Goal: Task Accomplishment & Management: Use online tool/utility

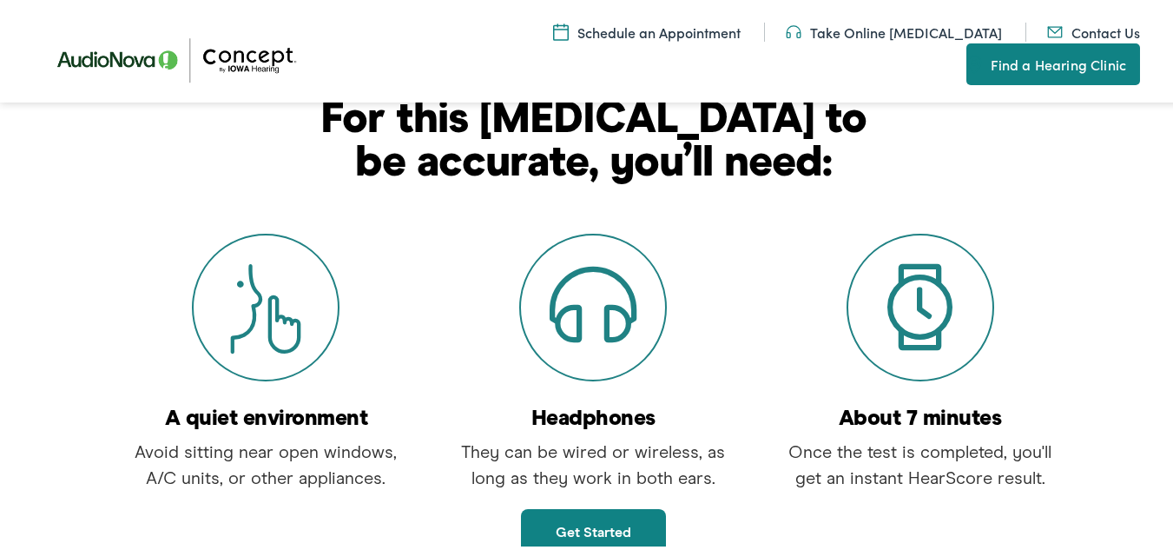
scroll to position [434, 0]
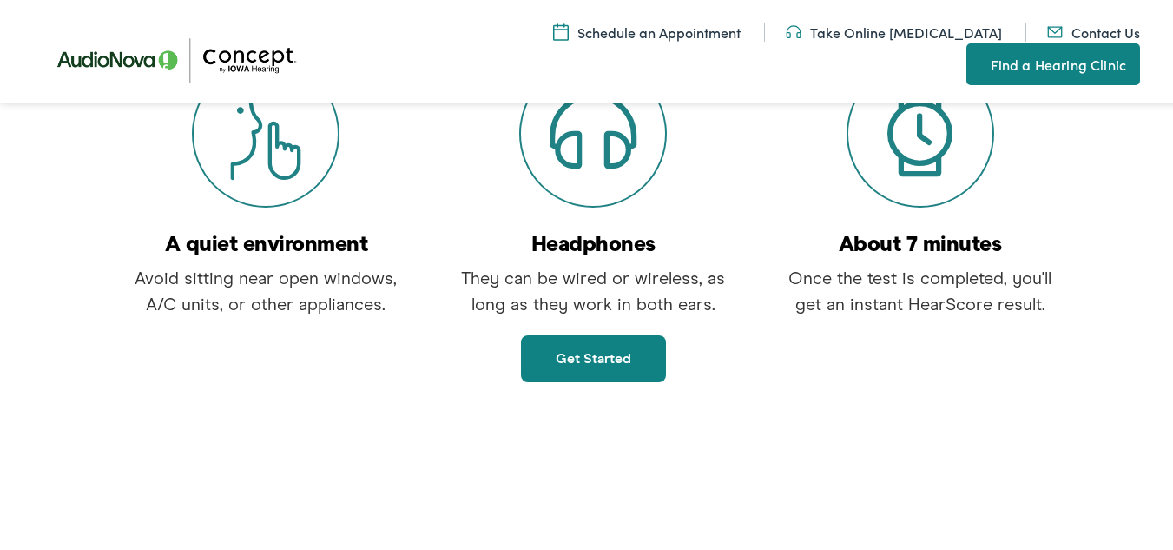
click at [607, 360] on link "Get started" at bounding box center [593, 356] width 145 height 47
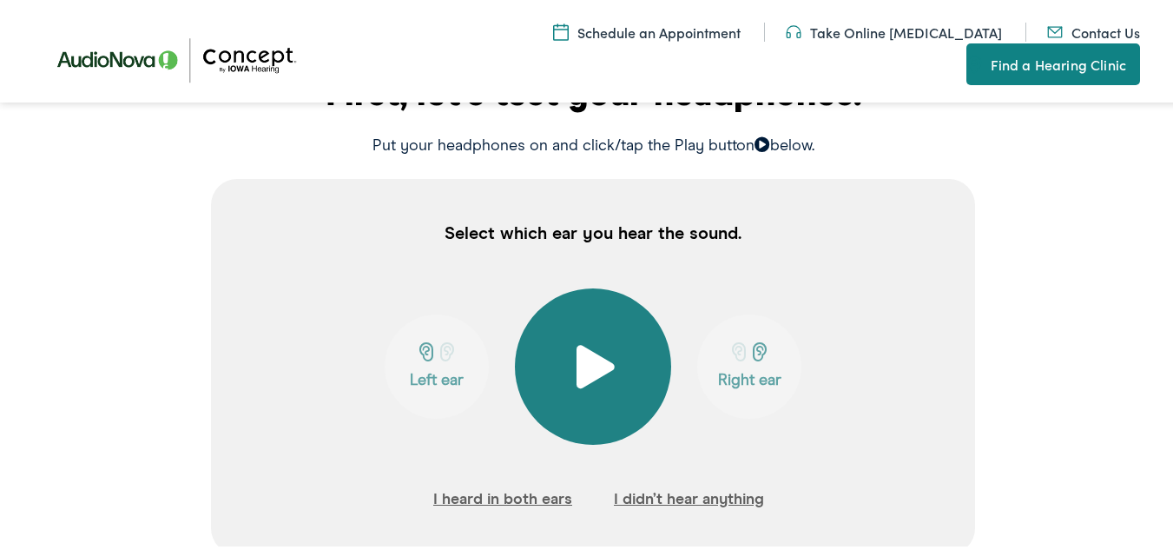
scroll to position [521, 0]
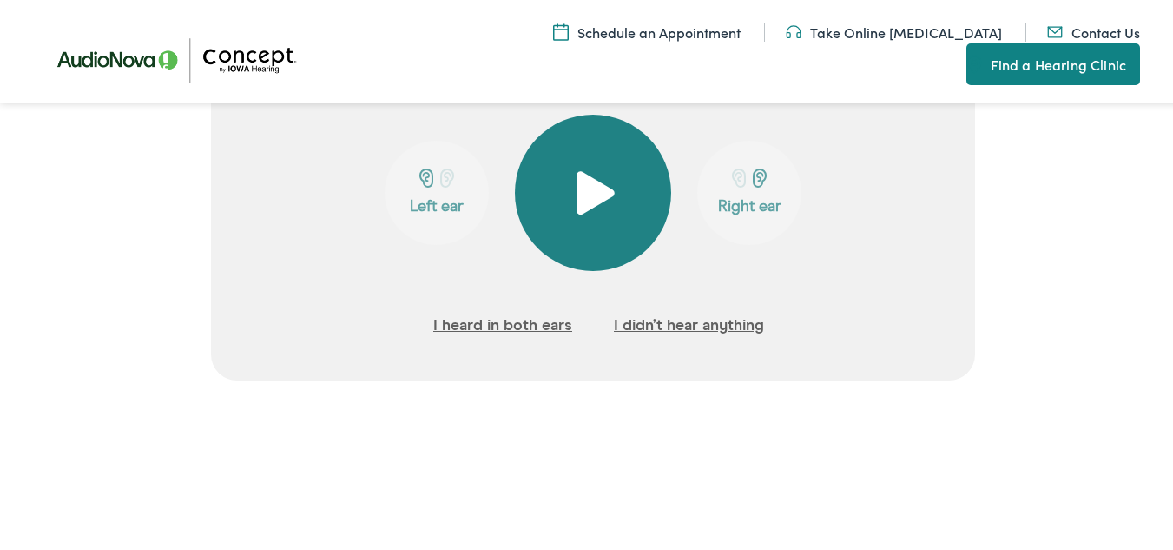
click at [561, 171] on button at bounding box center [593, 190] width 156 height 156
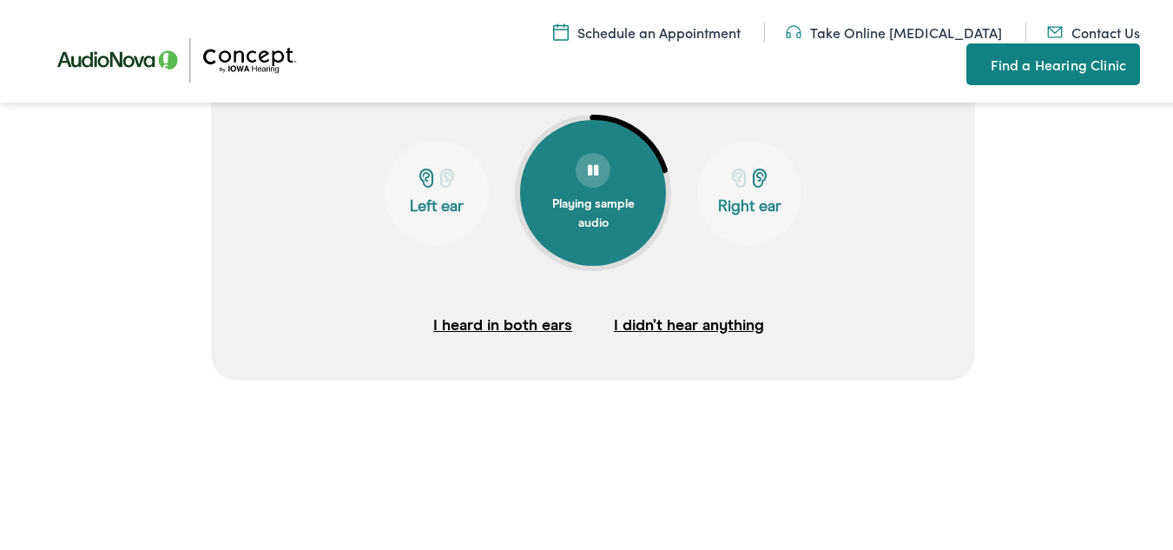
click at [516, 320] on button "I heard in both ears" at bounding box center [502, 323] width 139 height 26
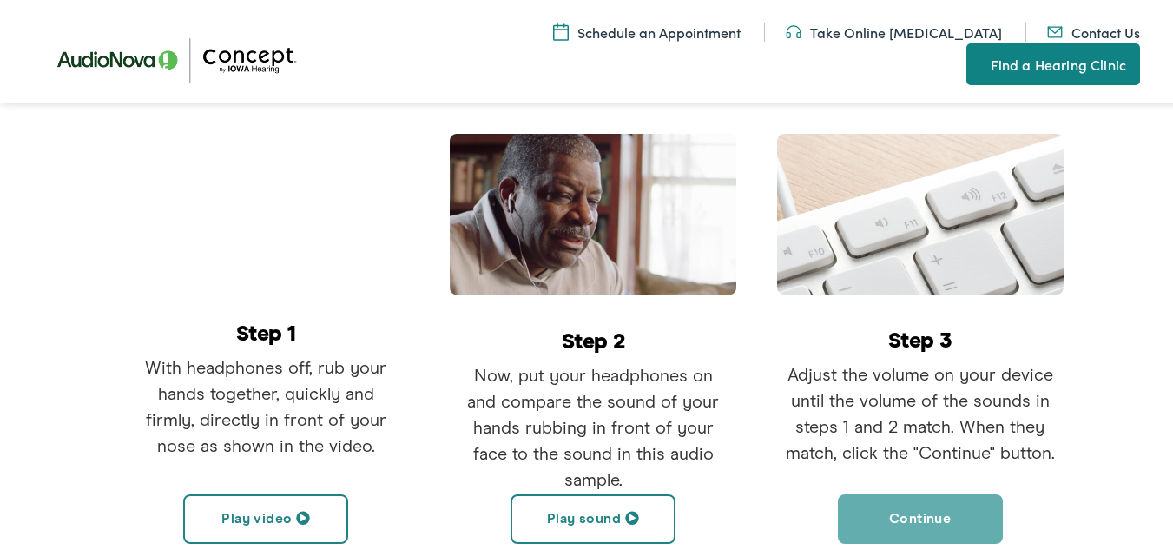
scroll to position [508, 0]
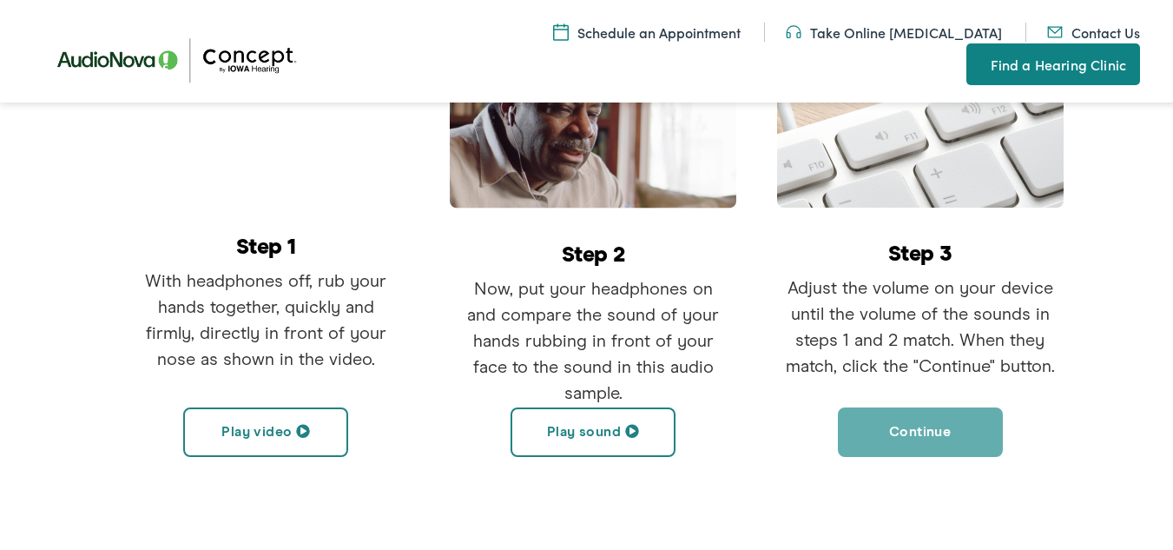
click at [299, 413] on button "Play video" at bounding box center [265, 429] width 165 height 49
drag, startPoint x: 560, startPoint y: 444, endPoint x: 551, endPoint y: 431, distance: 15.7
click at [551, 431] on button "Play sound" at bounding box center [593, 429] width 165 height 49
drag, startPoint x: 580, startPoint y: 69, endPoint x: 578, endPoint y: 113, distance: 44.3
click at [580, 76] on nav "Menu Close Schedule an Appointment Take Online [MEDICAL_DATA] Contact Us Find a…" at bounding box center [593, 50] width 1186 height 100
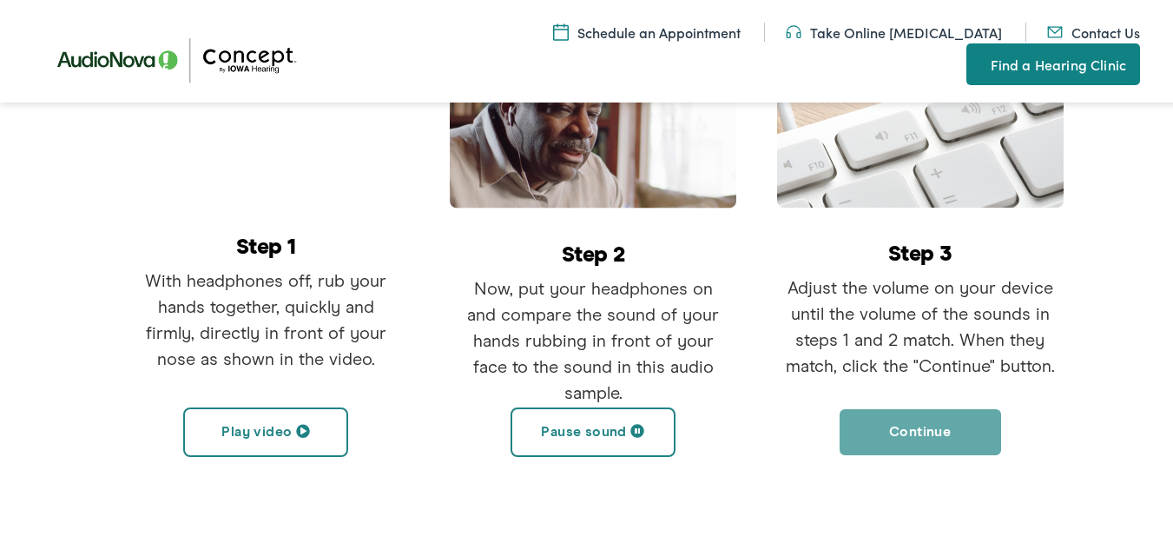
click at [937, 425] on button "Continue" at bounding box center [920, 429] width 165 height 49
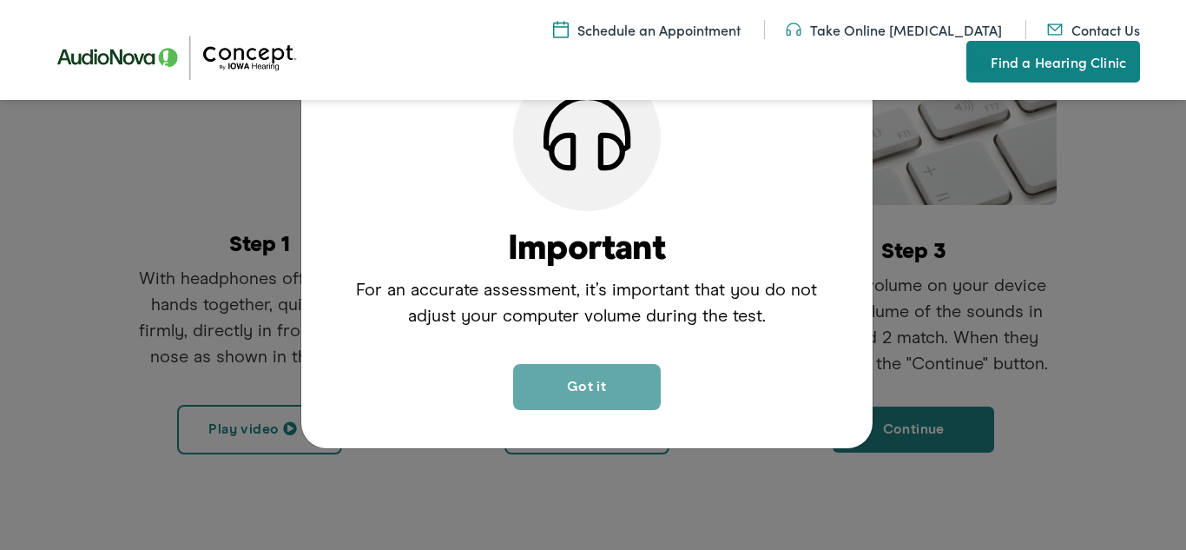
click at [597, 373] on button "Got it" at bounding box center [587, 387] width 148 height 46
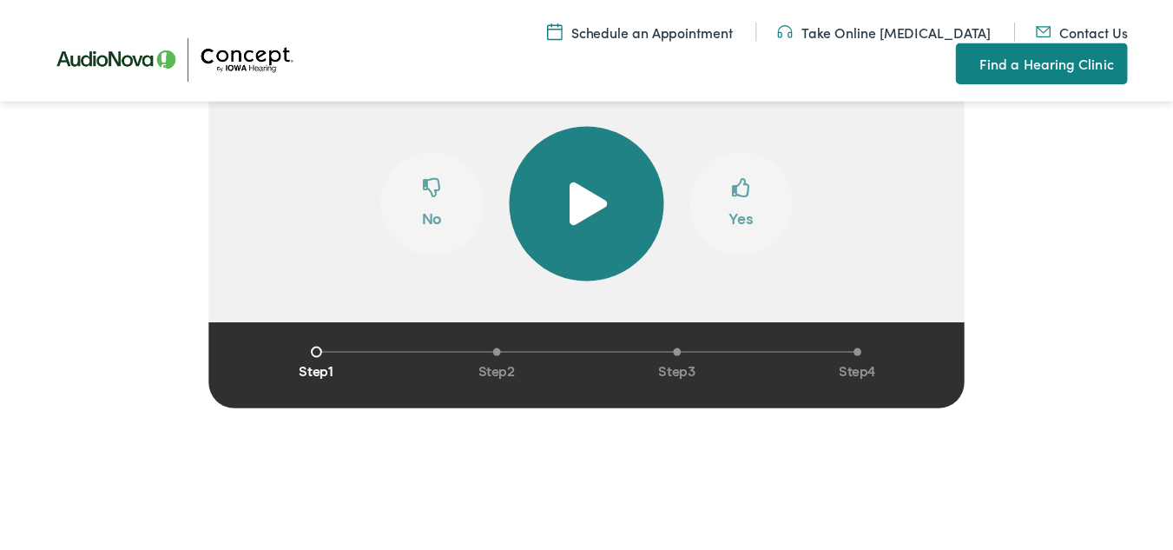
scroll to position [410, 0]
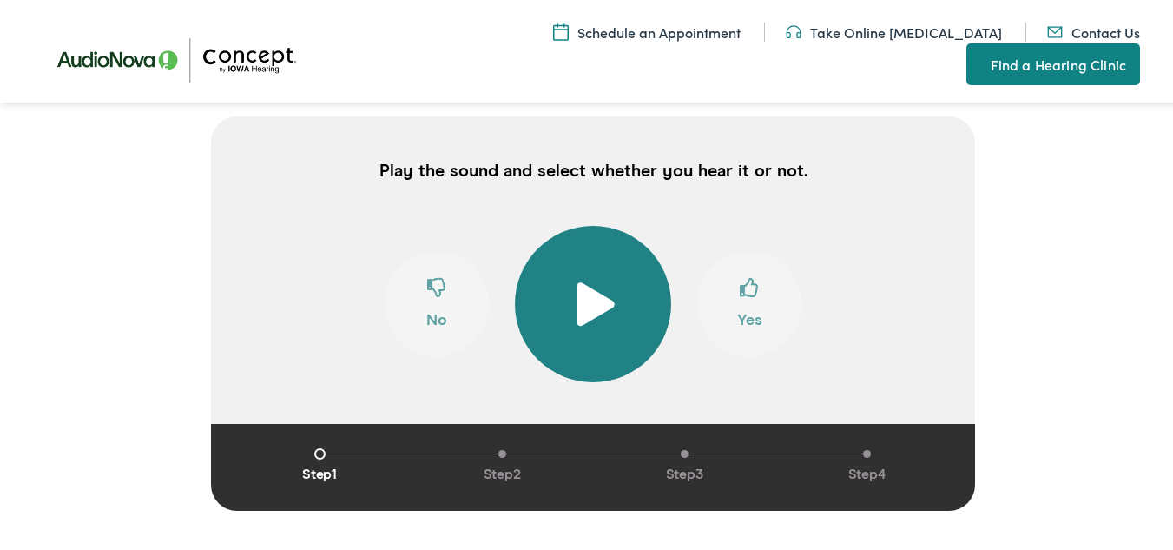
click at [584, 287] on span at bounding box center [593, 301] width 43 height 43
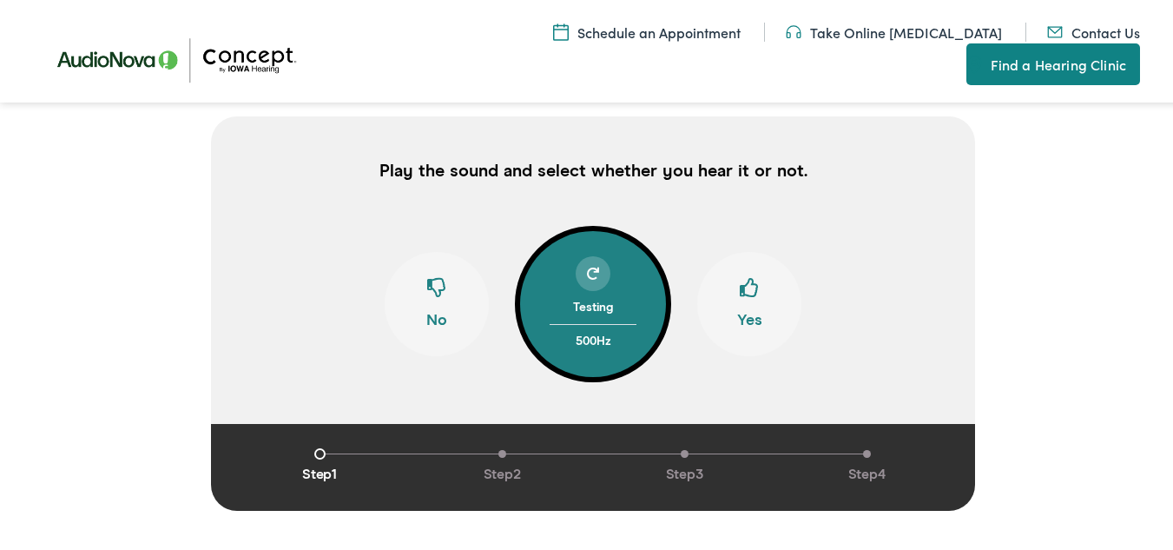
click at [599, 283] on div at bounding box center [593, 271] width 35 height 35
click at [587, 281] on div at bounding box center [593, 271] width 35 height 35
click at [586, 281] on div at bounding box center [593, 271] width 35 height 35
click at [584, 259] on div at bounding box center [593, 271] width 35 height 35
click at [587, 272] on span at bounding box center [593, 271] width 12 height 12
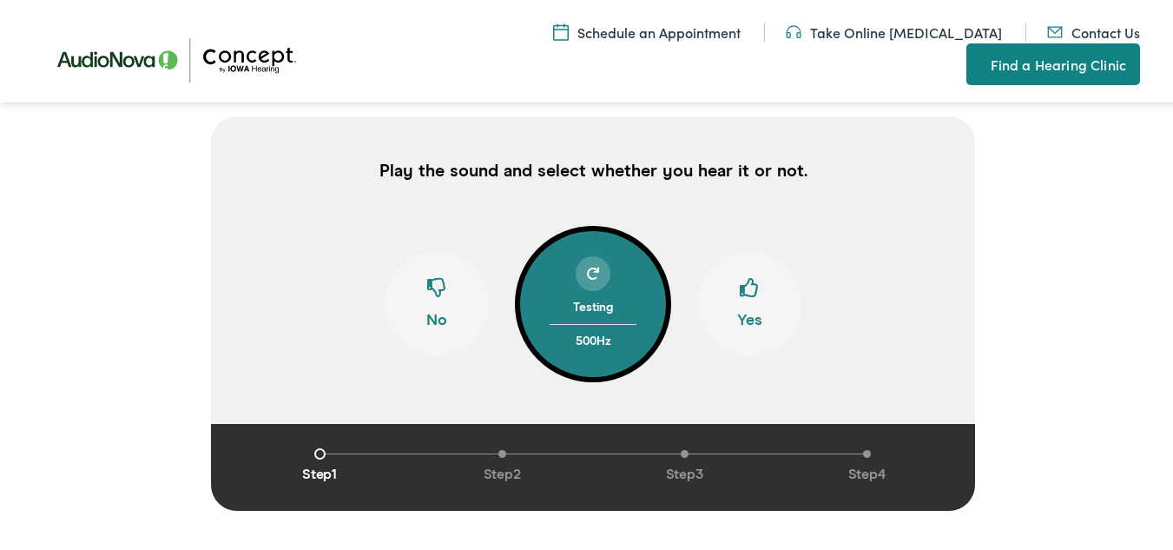
click at [116, 321] on div "Play the sound and select whether you hear it or not. Testing 500 Hz No Yes Ste…" at bounding box center [593, 332] width 1186 height 436
click at [595, 260] on div at bounding box center [593, 271] width 35 height 35
click at [590, 257] on div at bounding box center [593, 271] width 35 height 35
click at [740, 291] on span at bounding box center [749, 291] width 19 height 33
click at [576, 272] on div at bounding box center [593, 271] width 35 height 35
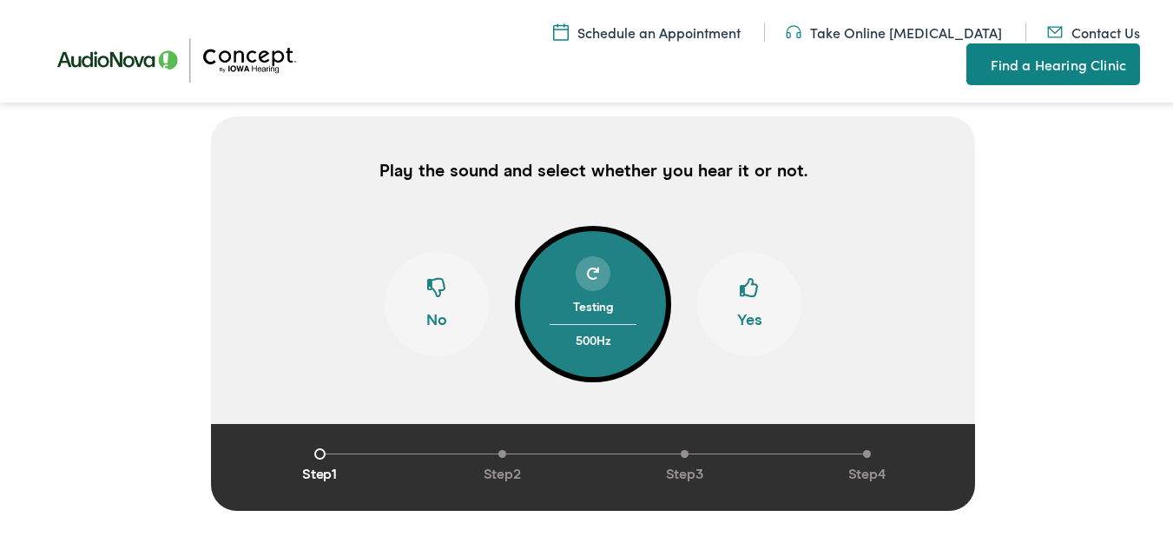
click at [748, 288] on span at bounding box center [749, 291] width 19 height 33
click at [744, 300] on span at bounding box center [749, 291] width 19 height 33
click at [596, 271] on div at bounding box center [593, 271] width 35 height 35
click at [604, 279] on div at bounding box center [593, 271] width 87 height 35
click at [594, 257] on button "Testing 500 Hz" at bounding box center [593, 301] width 146 height 146
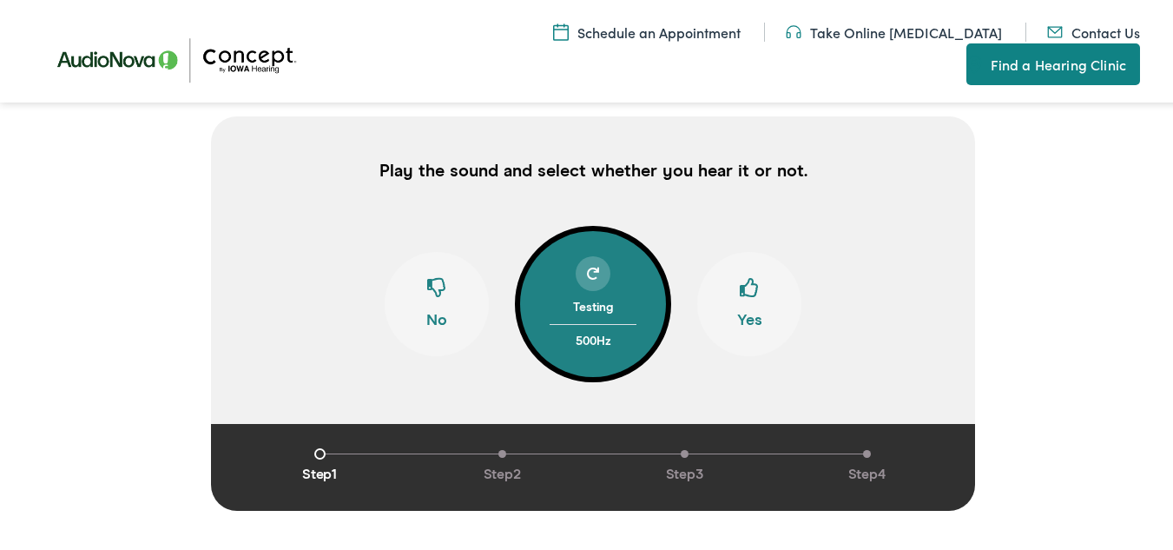
click at [590, 265] on span at bounding box center [593, 271] width 12 height 12
click at [430, 297] on span at bounding box center [436, 291] width 19 height 33
click at [587, 265] on span at bounding box center [593, 271] width 12 height 12
click at [745, 300] on span at bounding box center [749, 291] width 19 height 33
click at [740, 291] on span at bounding box center [749, 291] width 19 height 33
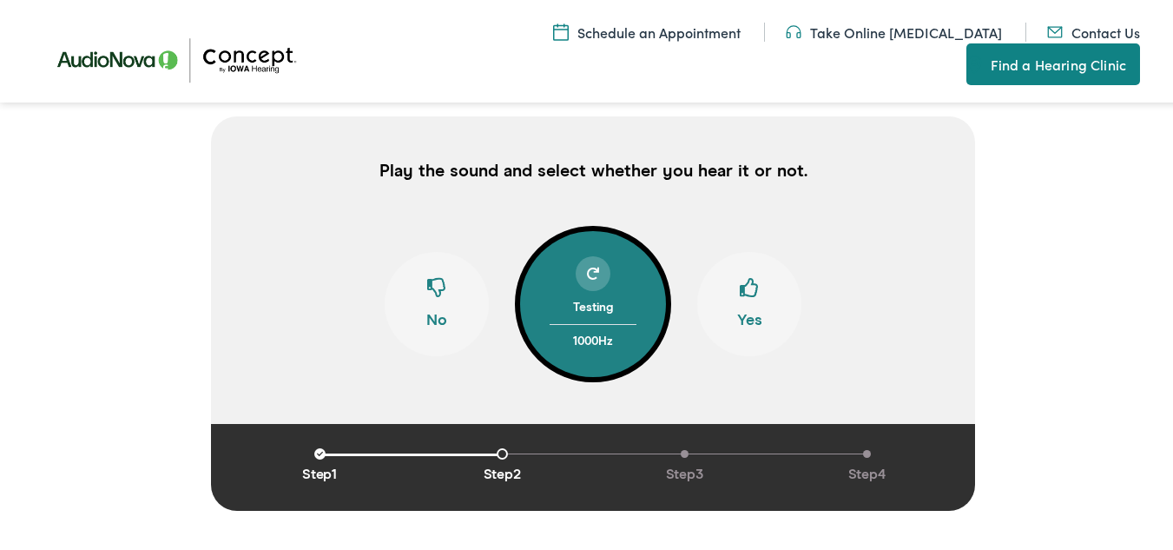
click at [750, 287] on span at bounding box center [749, 291] width 19 height 33
click at [602, 260] on div at bounding box center [593, 271] width 87 height 35
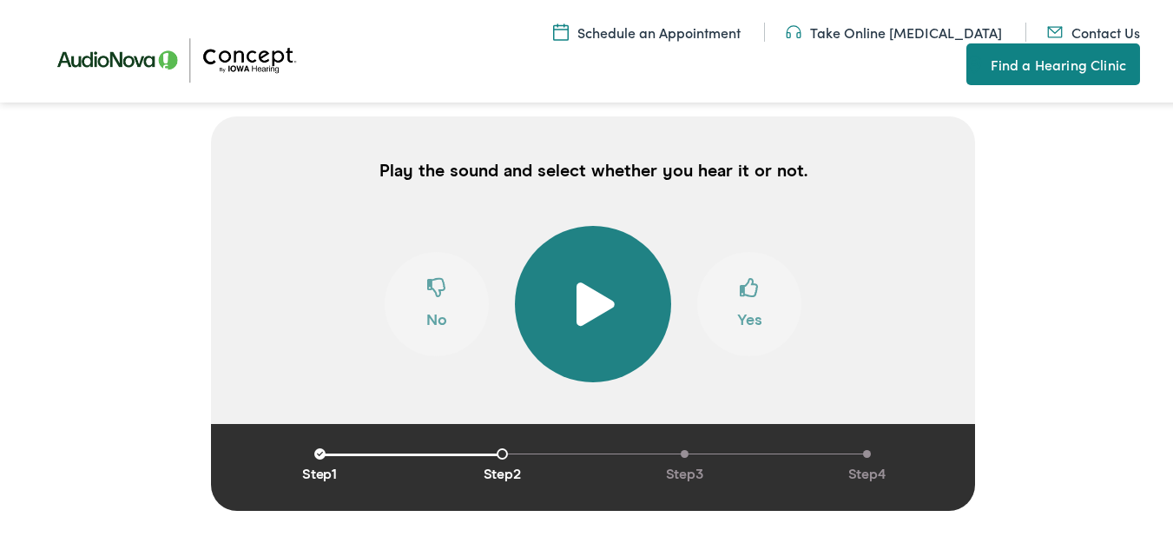
click at [602, 260] on button at bounding box center [593, 301] width 156 height 156
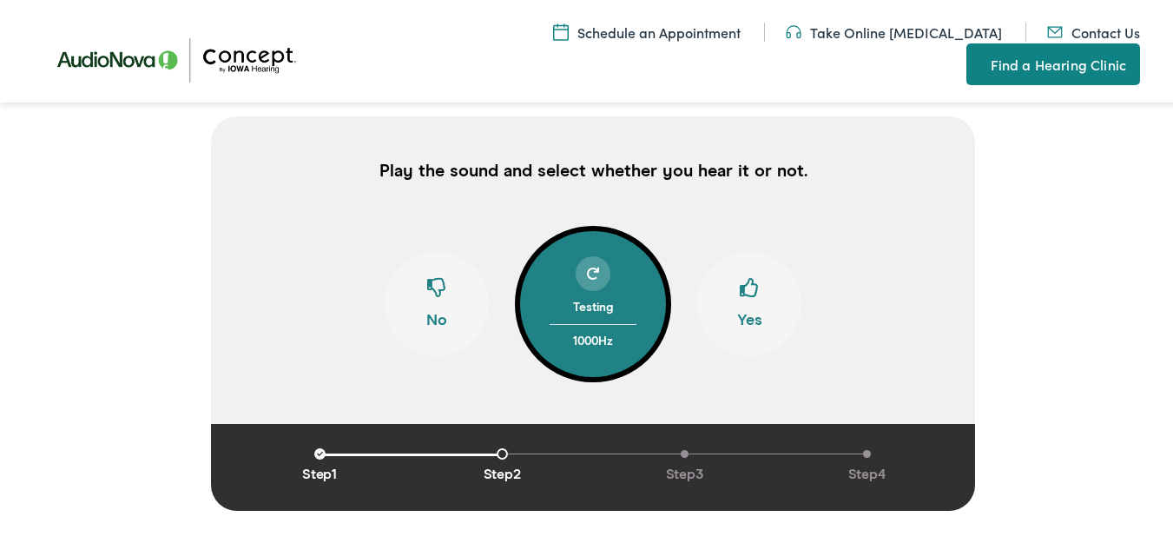
click at [749, 297] on span at bounding box center [749, 291] width 19 height 33
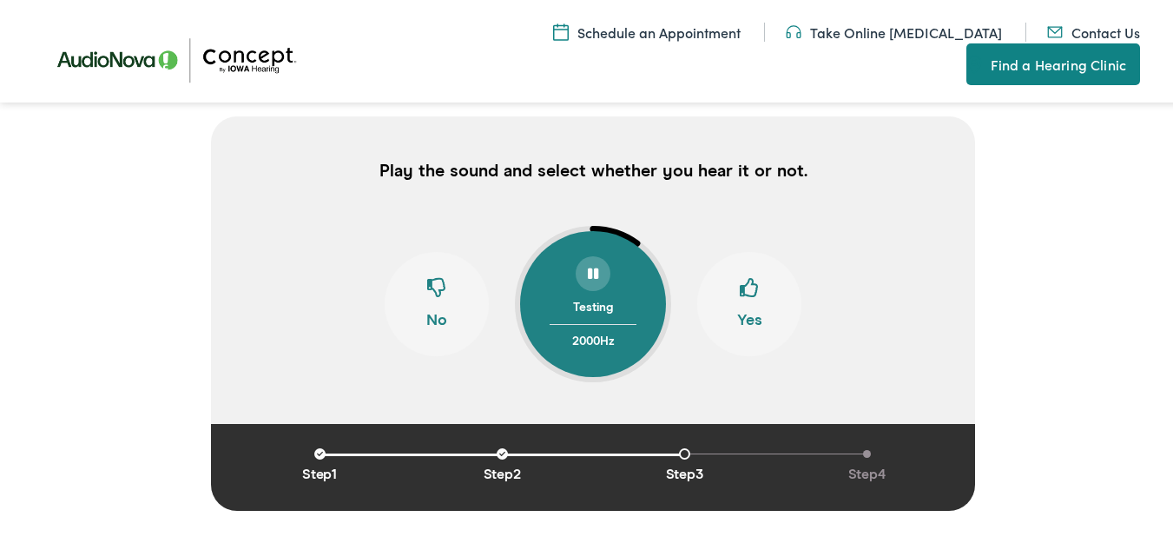
click at [598, 273] on div at bounding box center [593, 271] width 35 height 35
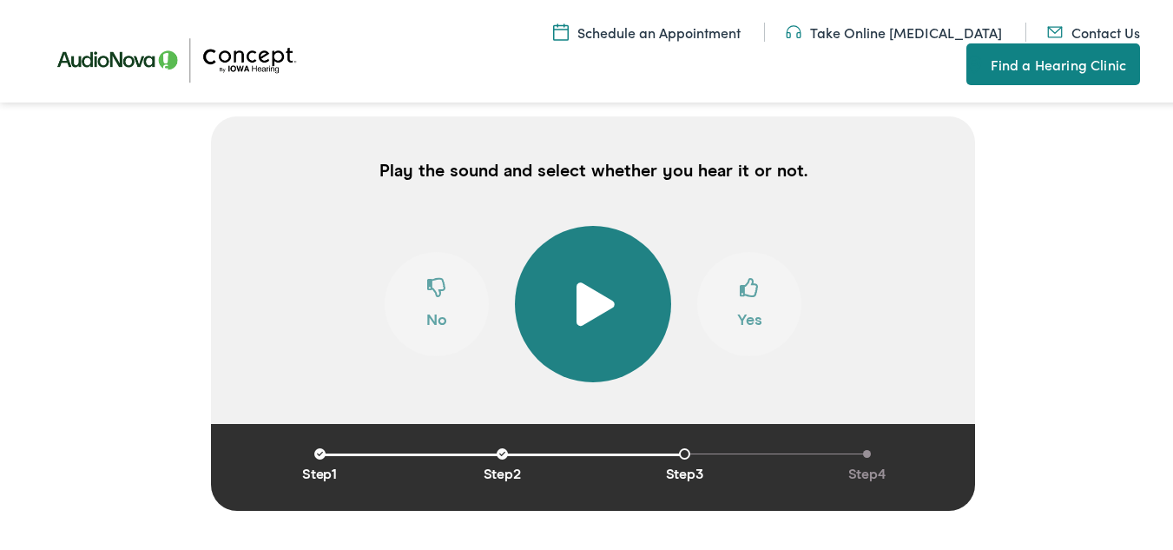
click at [598, 273] on button at bounding box center [593, 301] width 156 height 156
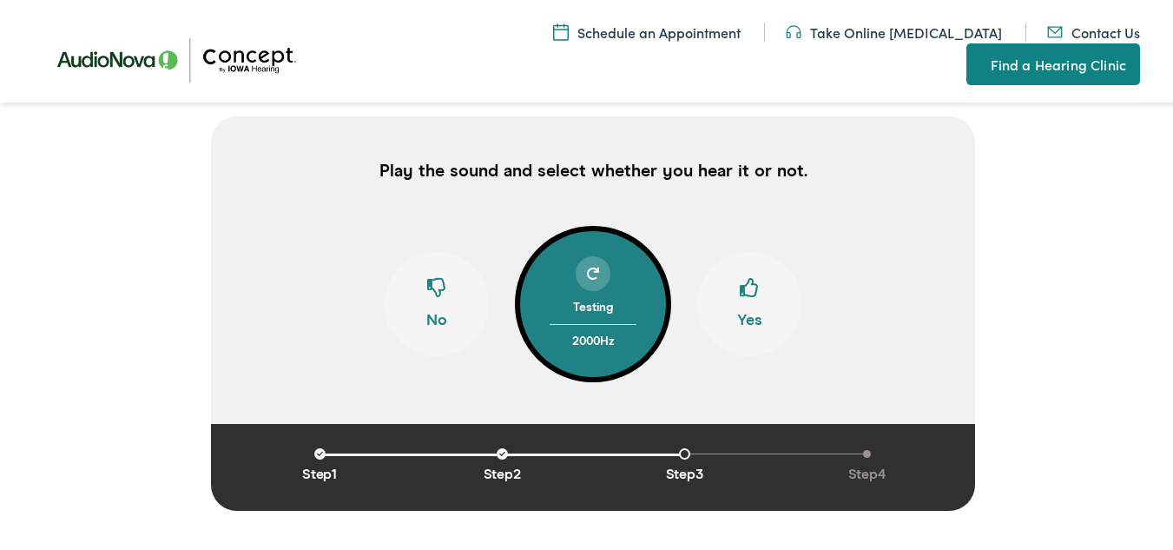
click at [589, 267] on span at bounding box center [593, 271] width 12 height 12
click at [740, 291] on span at bounding box center [749, 291] width 19 height 33
click at [598, 261] on div at bounding box center [593, 271] width 35 height 35
click at [754, 293] on button "Yes" at bounding box center [749, 301] width 104 height 104
drag, startPoint x: 583, startPoint y: 265, endPoint x: 927, endPoint y: 415, distance: 375.2
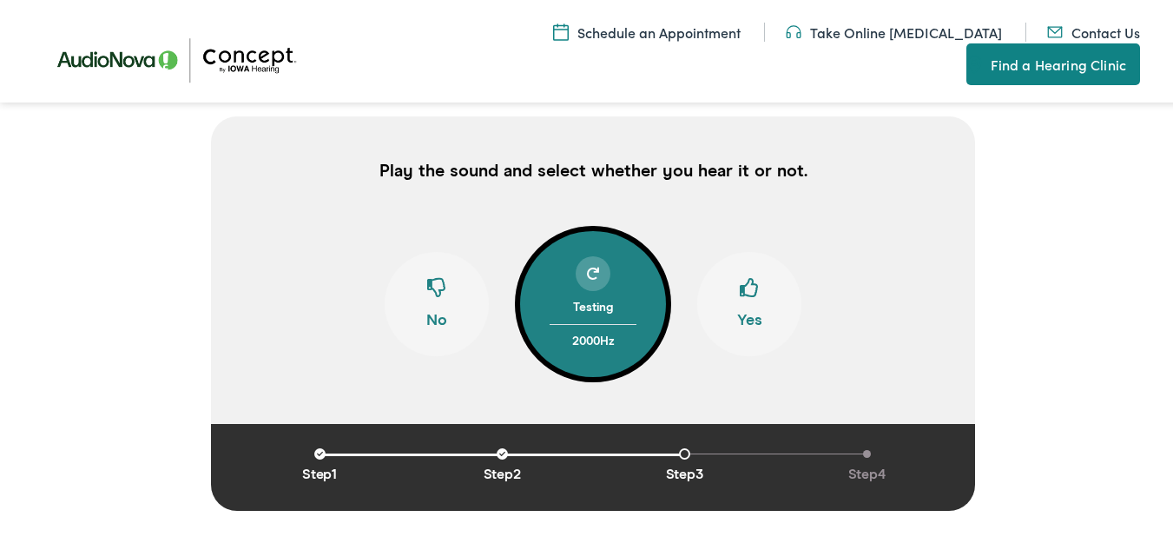
click at [583, 264] on div at bounding box center [593, 271] width 35 height 35
click at [742, 305] on span at bounding box center [749, 291] width 19 height 33
click at [587, 264] on div at bounding box center [593, 271] width 35 height 35
click at [429, 288] on span at bounding box center [436, 291] width 19 height 33
click at [729, 288] on button "Yes" at bounding box center [749, 301] width 104 height 104
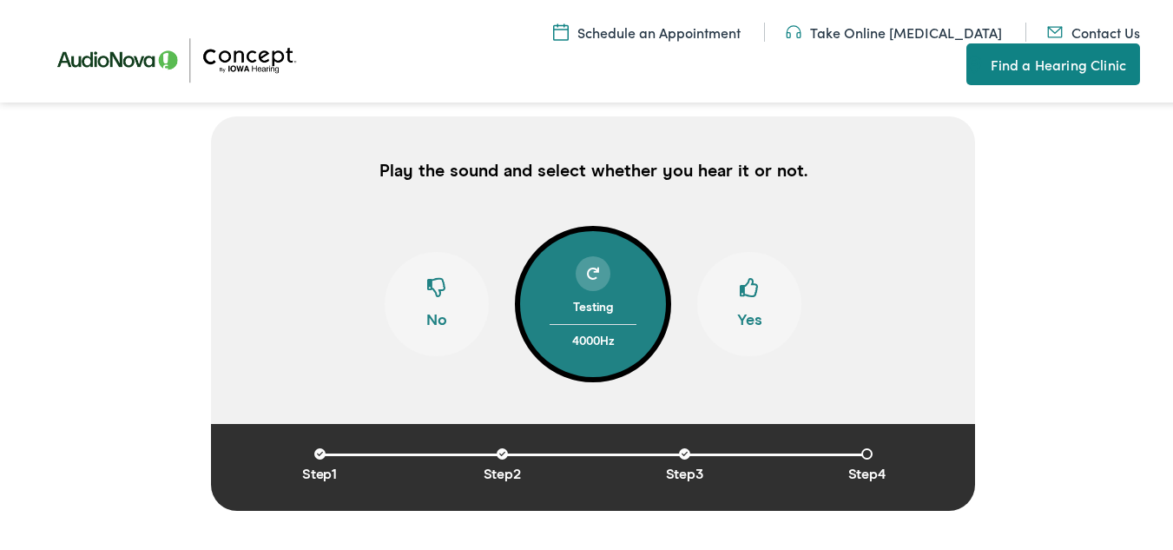
click at [587, 268] on span at bounding box center [593, 271] width 12 height 12
drag, startPoint x: 748, startPoint y: 295, endPoint x: 908, endPoint y: 342, distance: 167.3
click at [910, 342] on div "Testing 4000 Hz No Yes" at bounding box center [593, 301] width 764 height 156
click at [765, 307] on button "Yes" at bounding box center [749, 301] width 104 height 104
click at [753, 292] on button "Yes" at bounding box center [749, 301] width 104 height 104
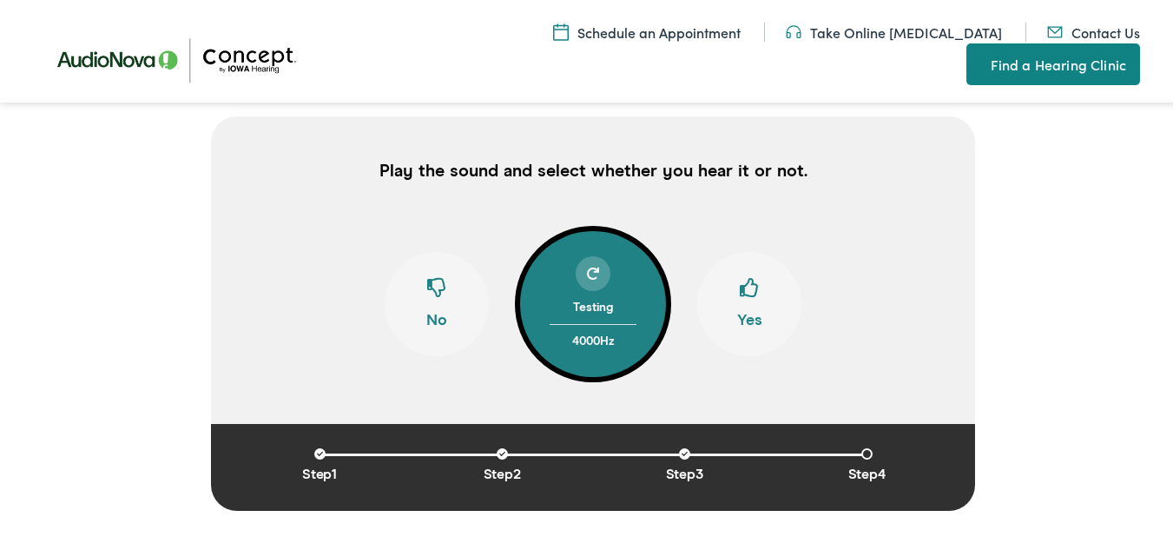
click at [740, 278] on span at bounding box center [749, 291] width 19 height 33
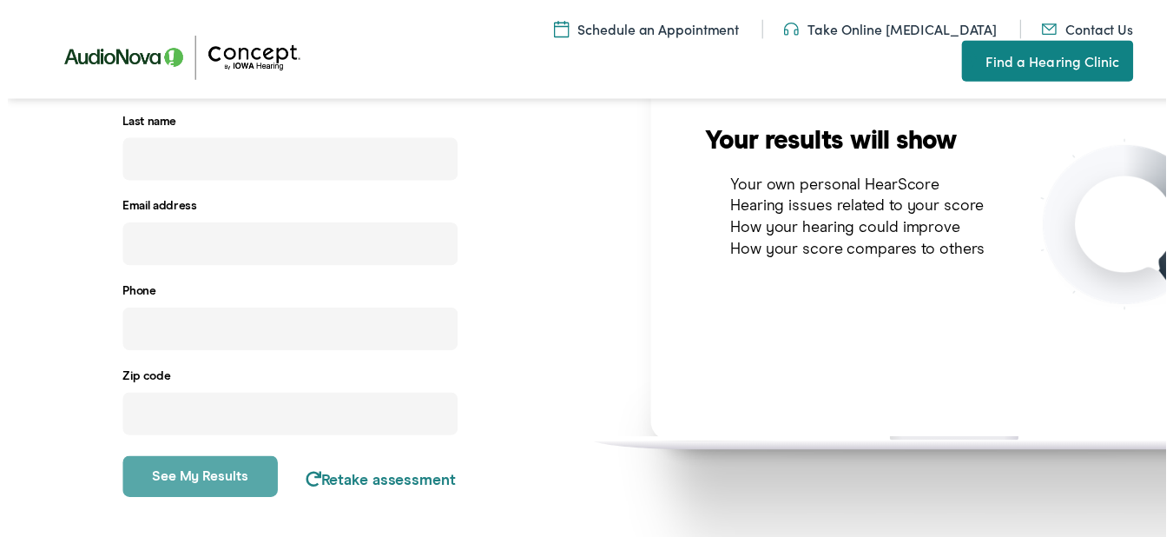
scroll to position [341, 0]
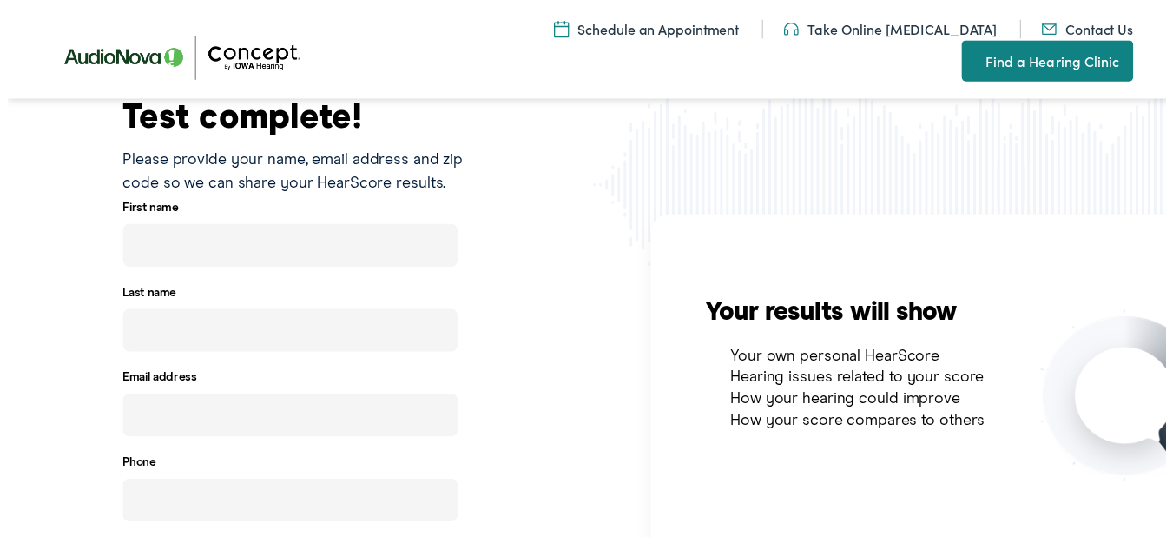
click at [311, 264] on input "text" at bounding box center [286, 248] width 340 height 43
type input "Ljos"
click at [313, 320] on input "text" at bounding box center [286, 334] width 340 height 43
type input "[PERSON_NAME]"
click at [181, 411] on input "email" at bounding box center [286, 420] width 340 height 43
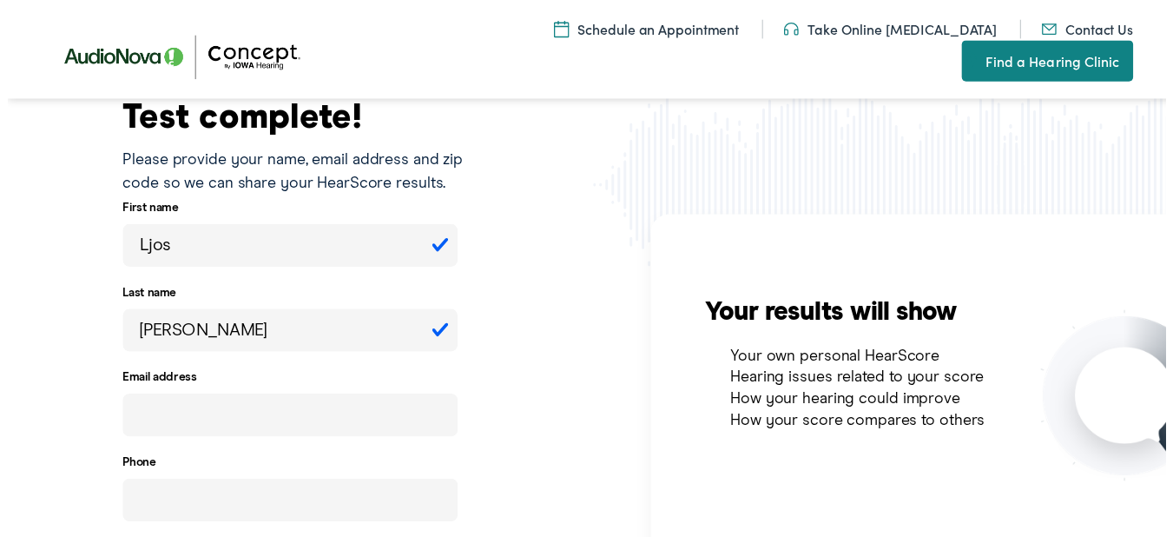
scroll to position [428, 0]
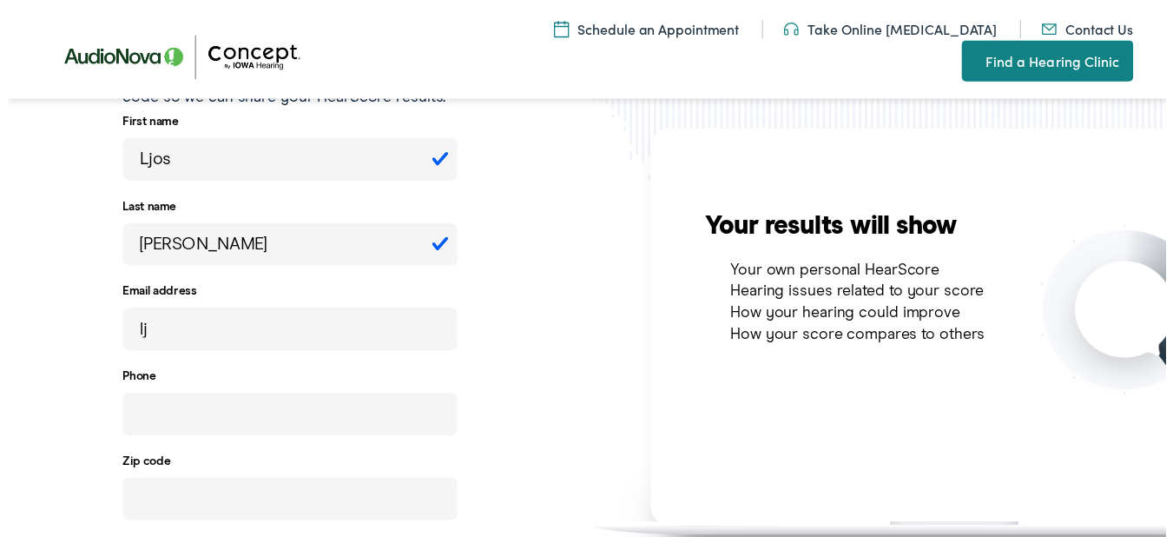
type input "l"
type input "[EMAIL_ADDRESS][DOMAIN_NAME]"
click at [193, 433] on input "tel" at bounding box center [286, 419] width 340 height 43
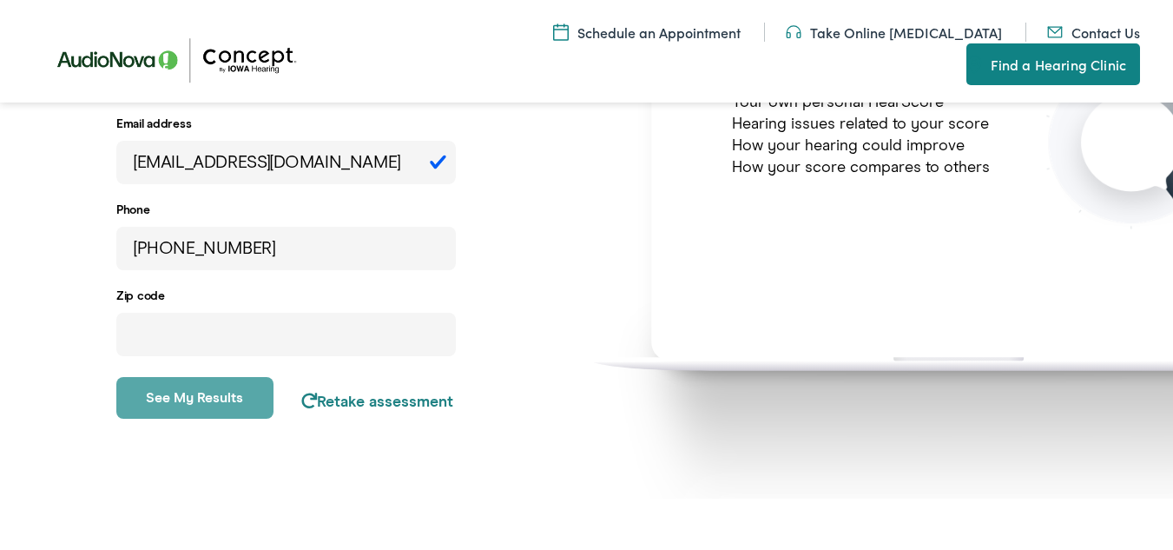
scroll to position [689, 0]
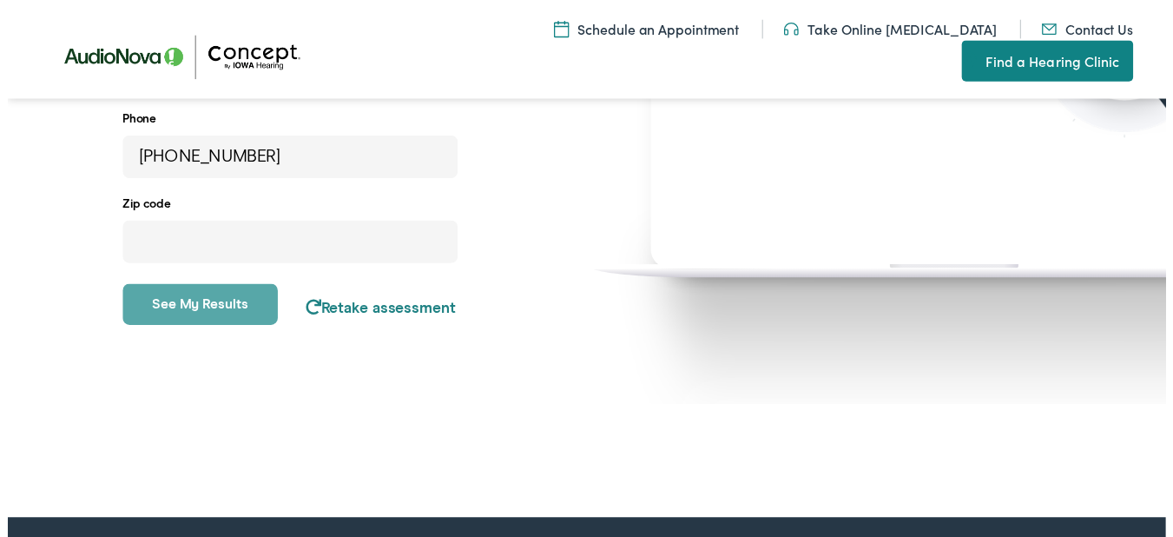
type input "[PHONE_NUMBER]"
click at [194, 239] on input "number" at bounding box center [286, 244] width 340 height 43
type input "84044"
click at [204, 306] on button "See my results" at bounding box center [194, 308] width 157 height 42
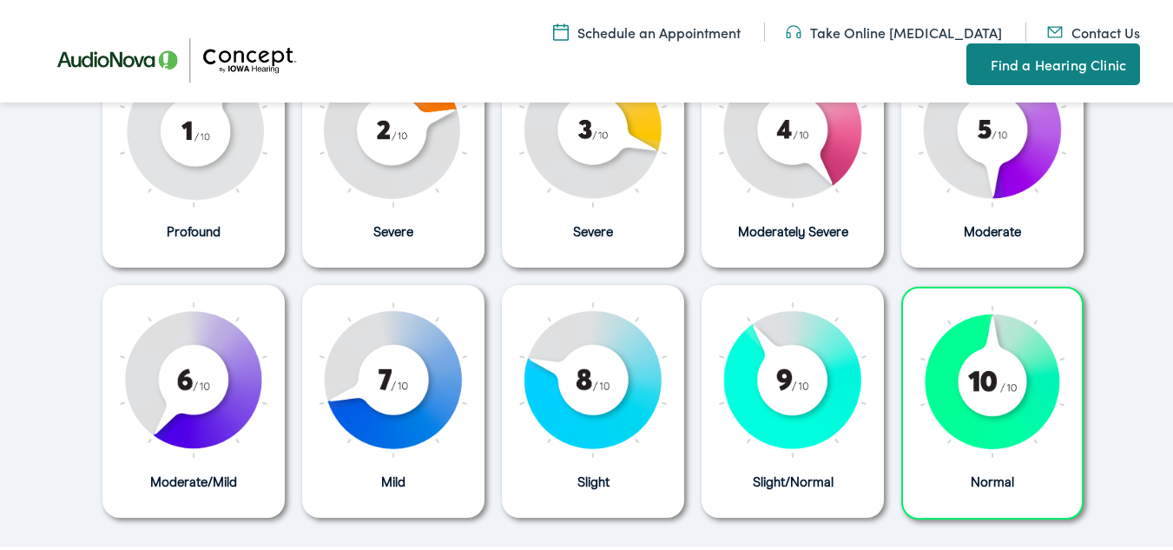
scroll to position [656, 0]
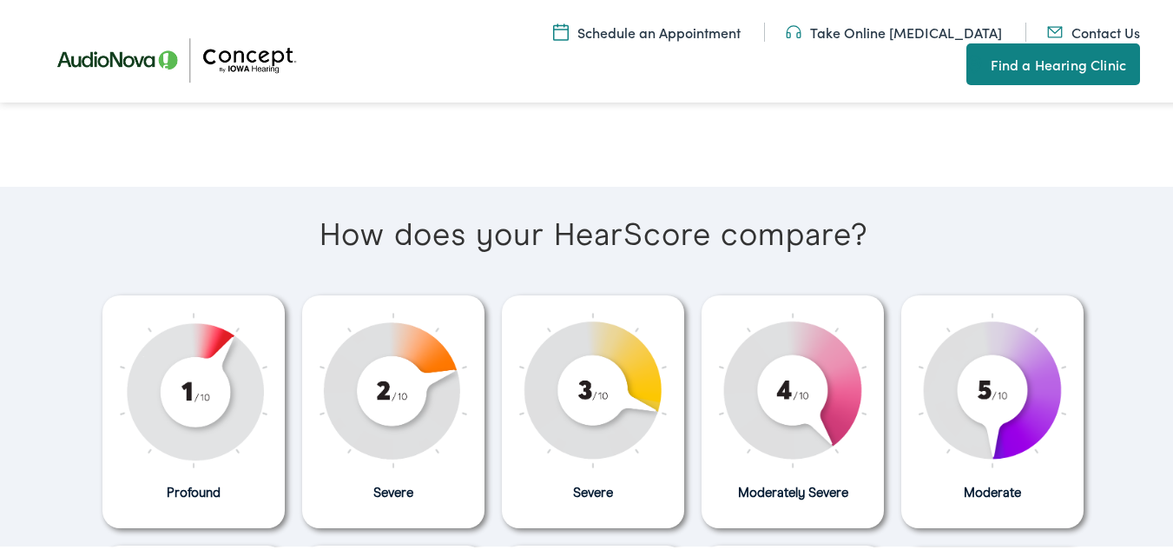
click at [386, 446] on img at bounding box center [393, 387] width 182 height 155
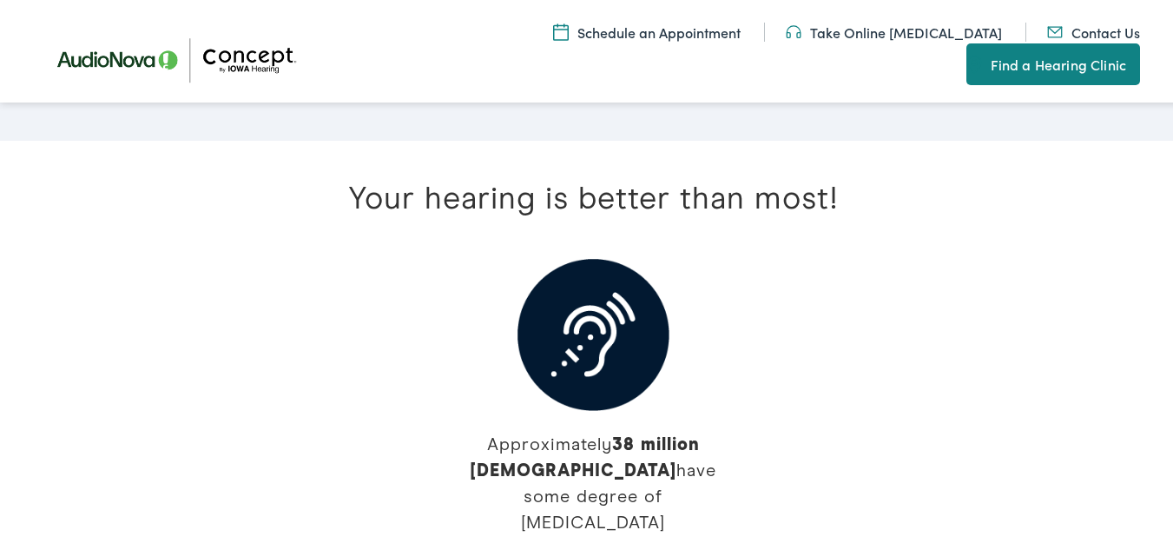
scroll to position [2740, 0]
